Goal: Find specific page/section: Find specific page/section

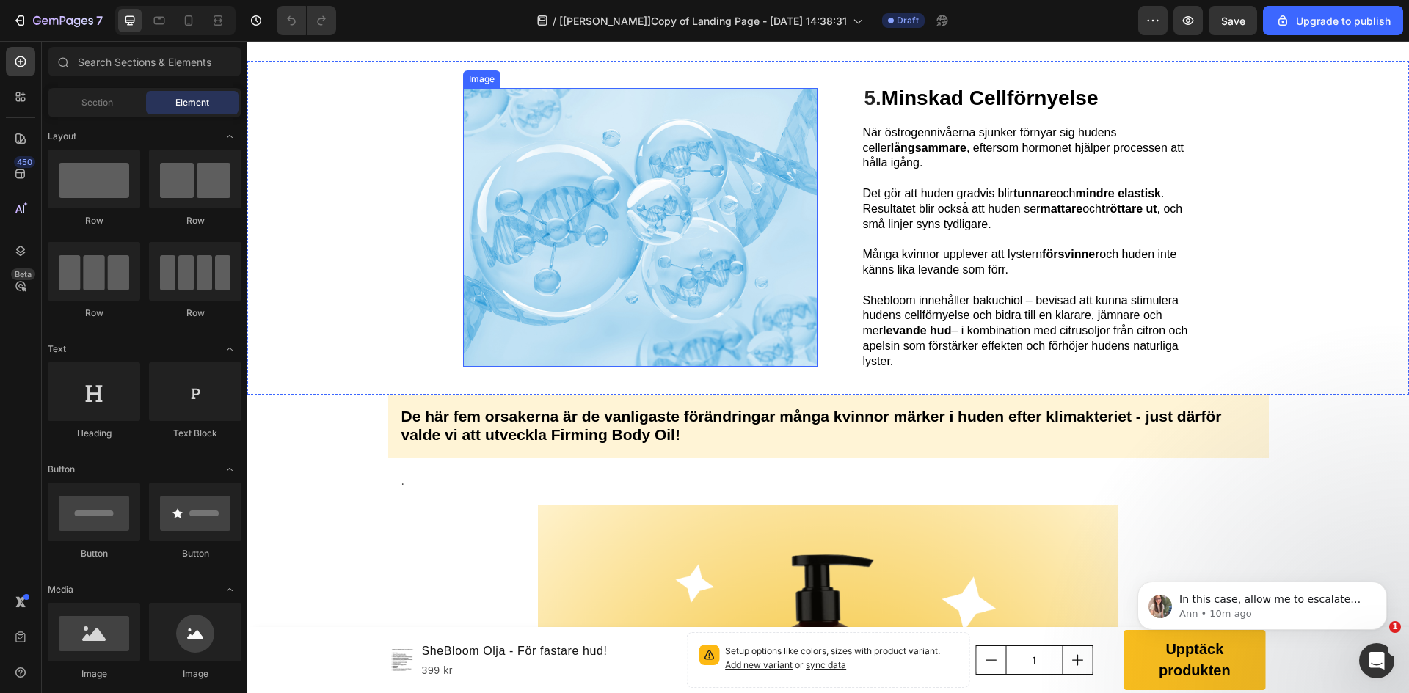
scroll to position [1541, 0]
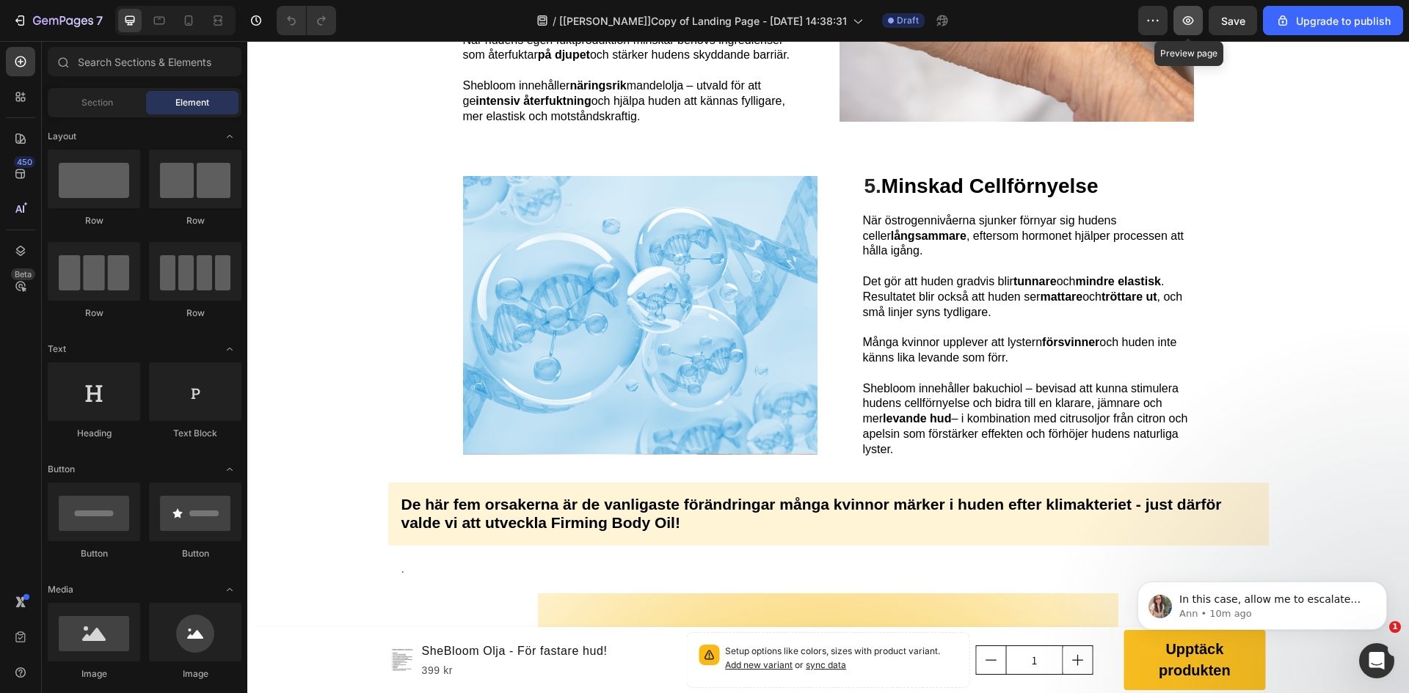
click at [1189, 29] on button "button" at bounding box center [1187, 20] width 29 height 29
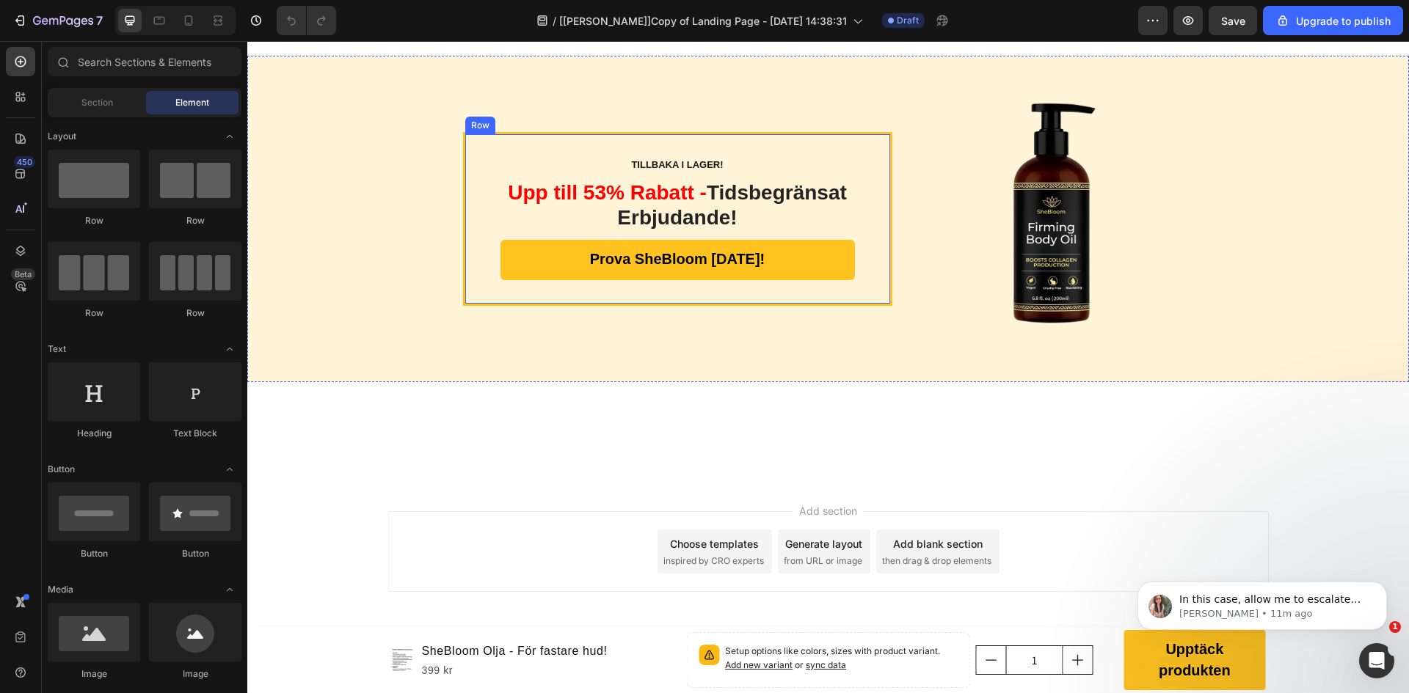
scroll to position [3263, 0]
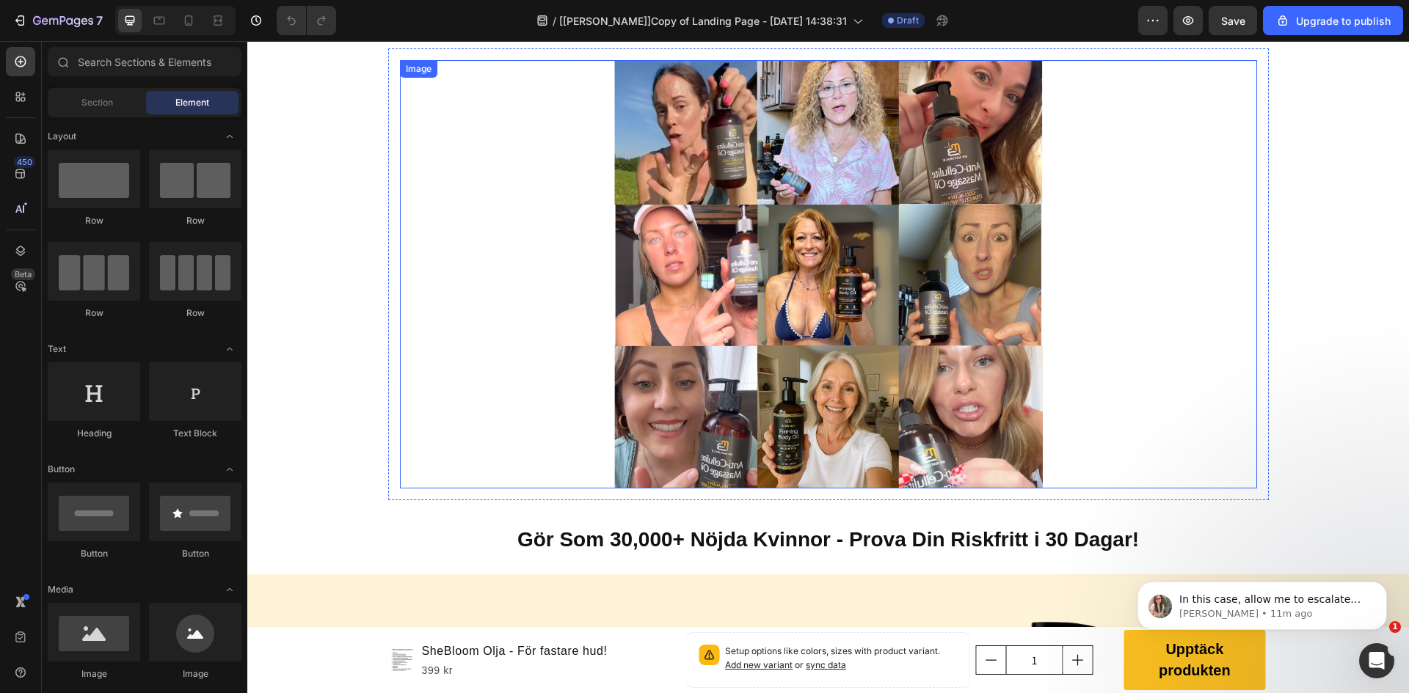
click at [905, 301] on img at bounding box center [828, 274] width 428 height 428
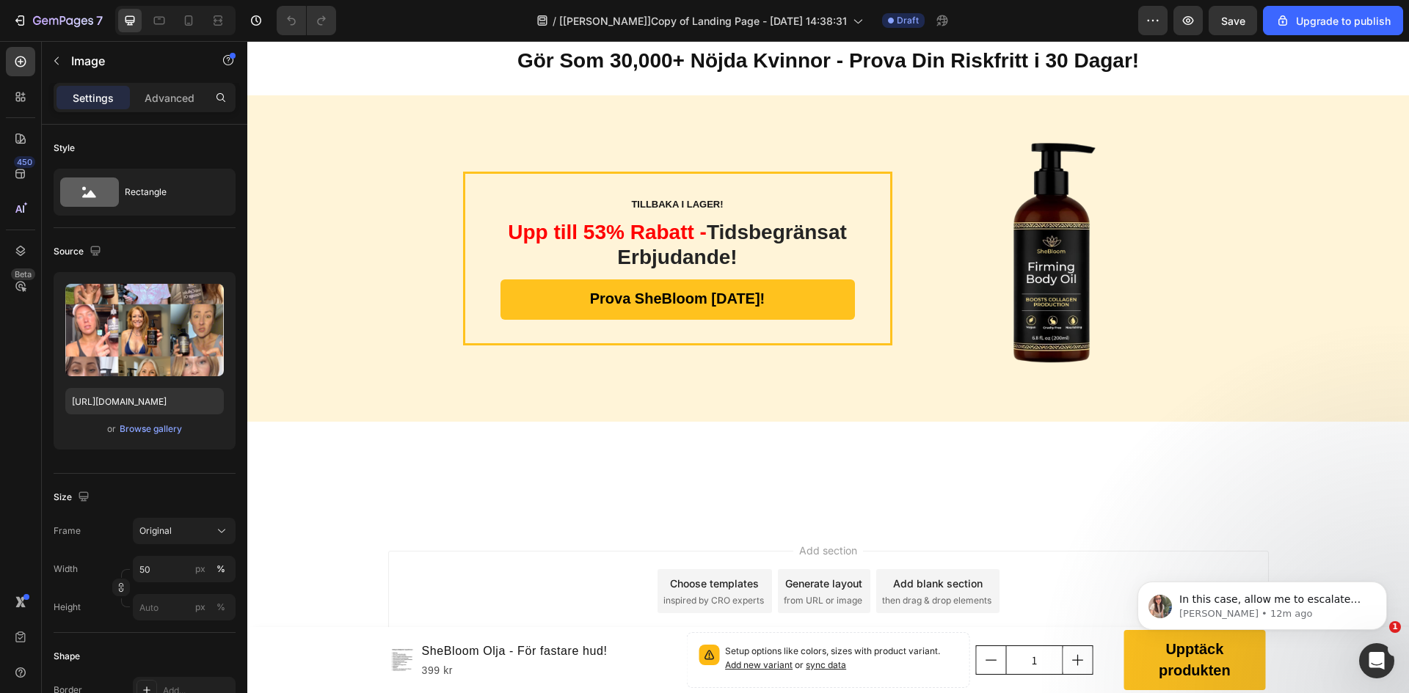
scroll to position [3777, 0]
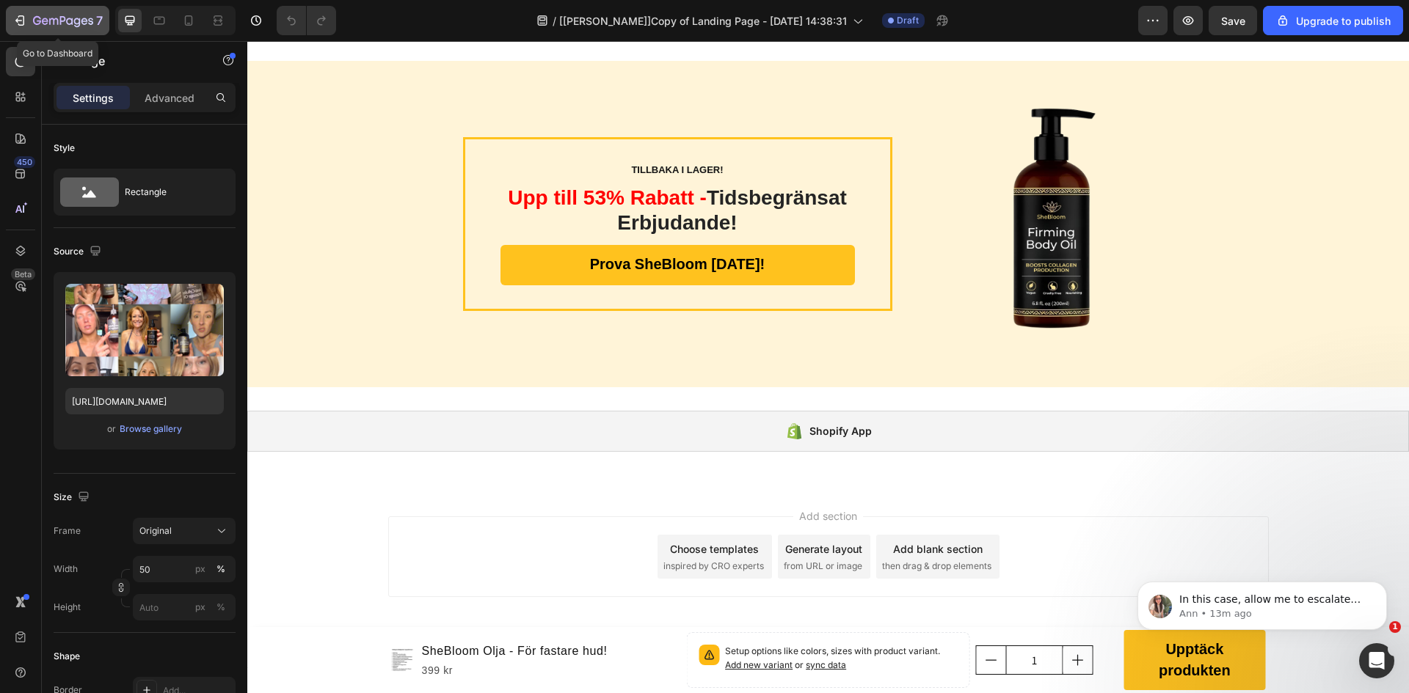
click at [73, 14] on div "7" at bounding box center [68, 21] width 70 height 18
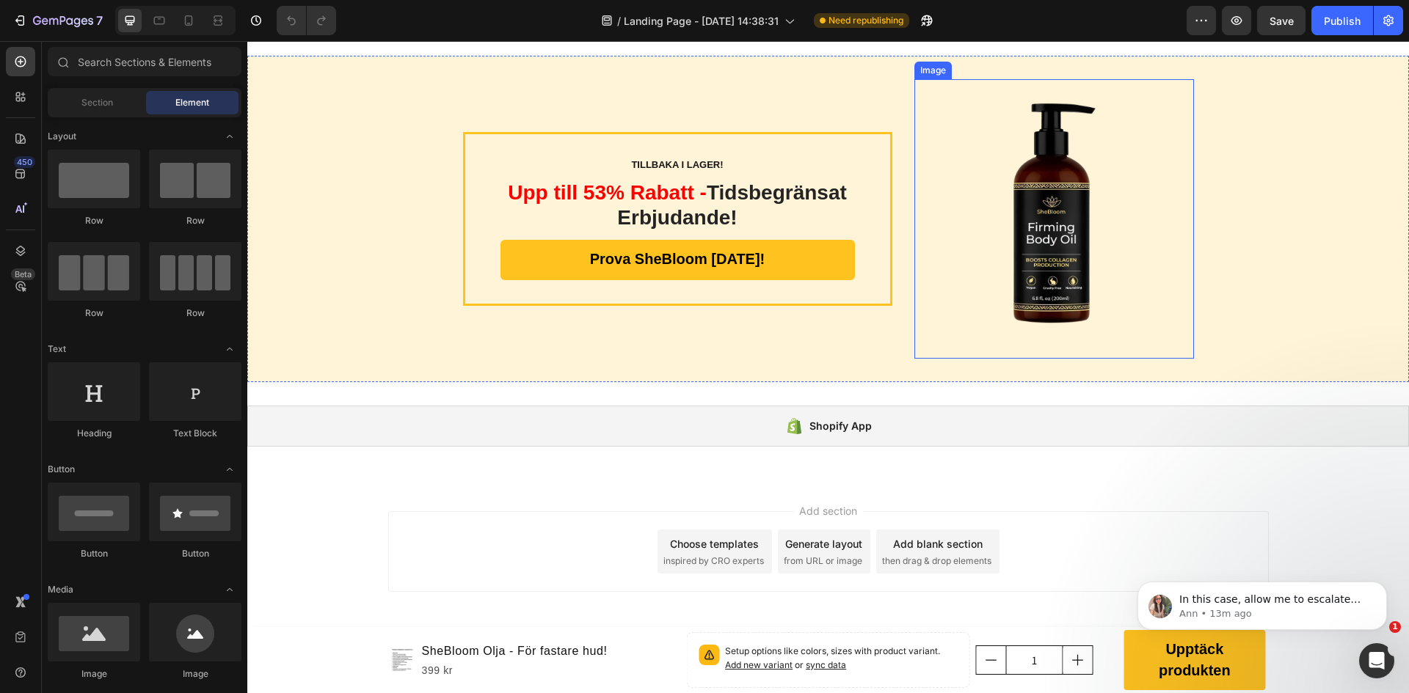
scroll to position [3777, 0]
click at [70, 19] on icon "button" at bounding box center [69, 21] width 7 height 7
